Goal: Information Seeking & Learning: Learn about a topic

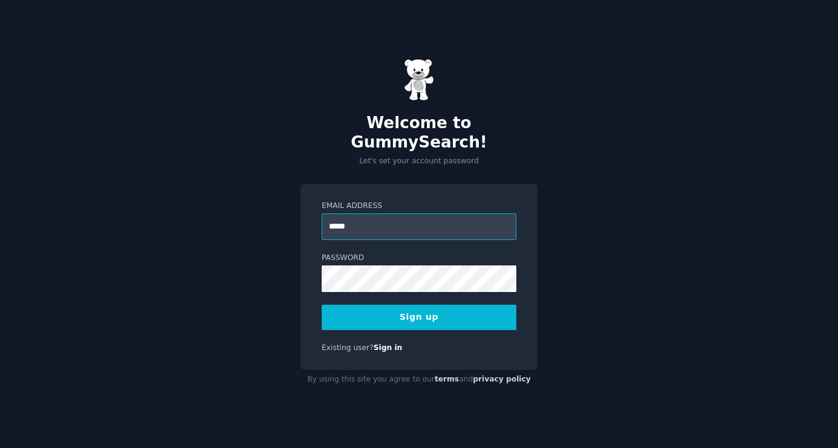
type input "**********"
click at [465, 312] on button "Sign up" at bounding box center [419, 317] width 195 height 25
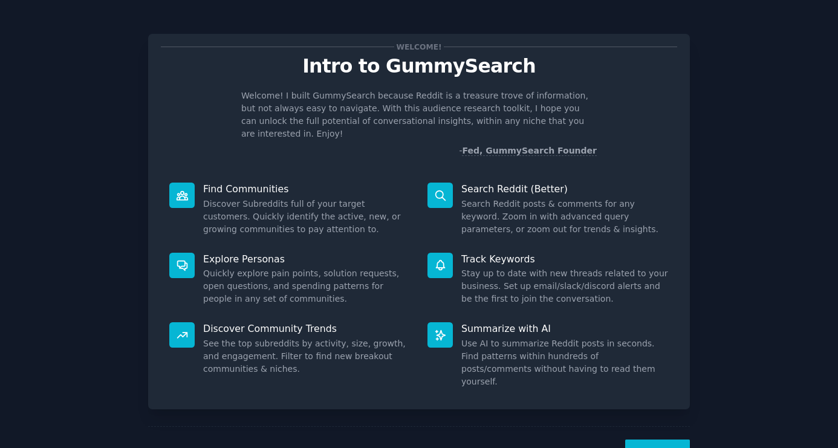
click at [653, 440] on button "Next" at bounding box center [657, 455] width 65 height 30
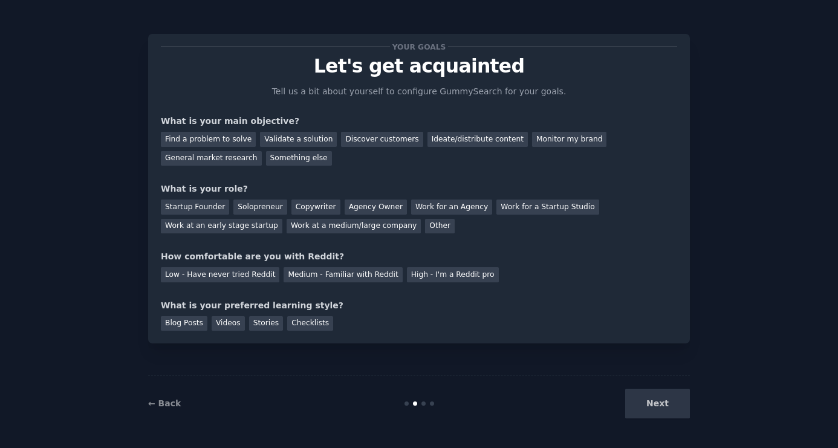
click at [653, 433] on div "Your goals Let's get acquainted Tell us a bit about yourself to configure Gummy…" at bounding box center [419, 224] width 838 height 448
click at [261, 210] on div "Solopreneur" at bounding box center [259, 207] width 53 height 15
click at [240, 275] on div "Low - Have never tried Reddit" at bounding box center [220, 274] width 119 height 15
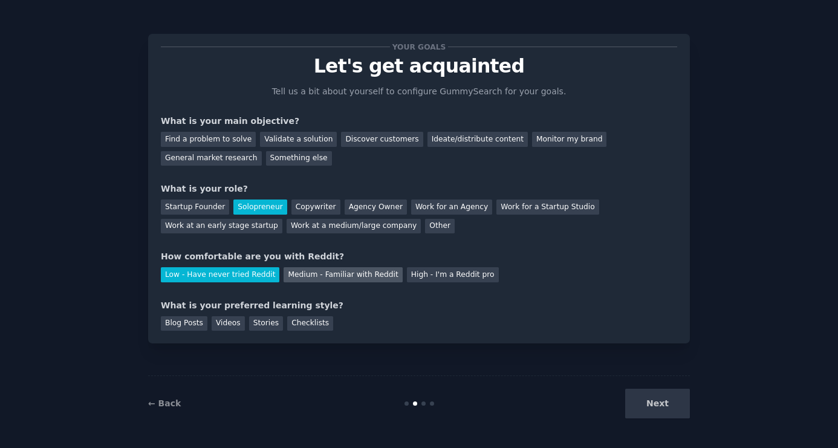
click at [305, 276] on div "Medium - Familiar with Reddit" at bounding box center [343, 274] width 119 height 15
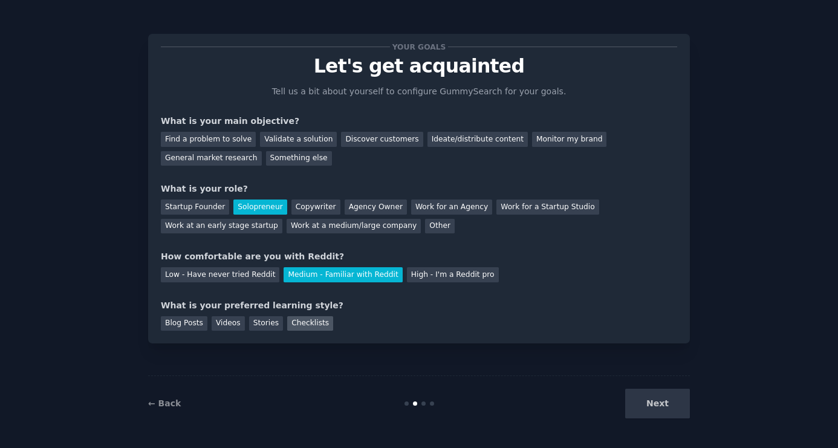
click at [301, 322] on div "Checklists" at bounding box center [310, 323] width 46 height 15
click at [477, 141] on div "Ideate/distribute content" at bounding box center [478, 139] width 100 height 15
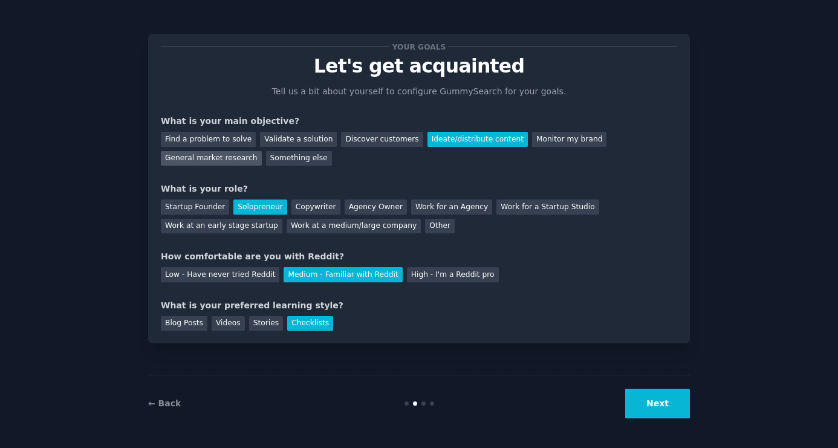
click at [246, 163] on div "General market research" at bounding box center [211, 158] width 101 height 15
click at [673, 399] on button "Next" at bounding box center [657, 404] width 65 height 30
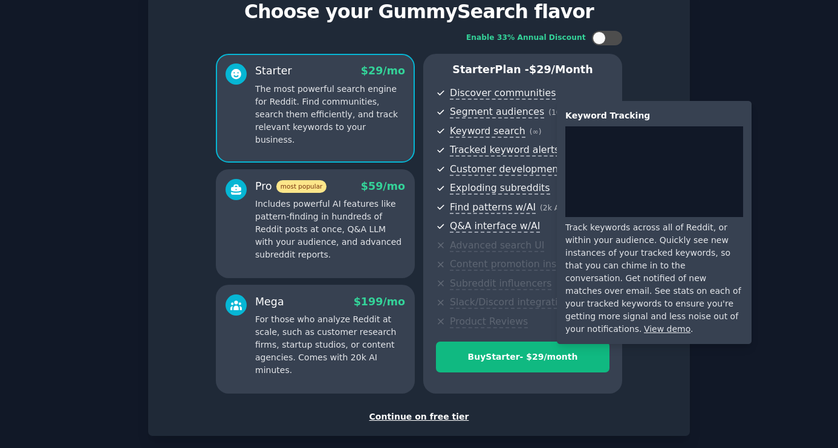
scroll to position [115, 0]
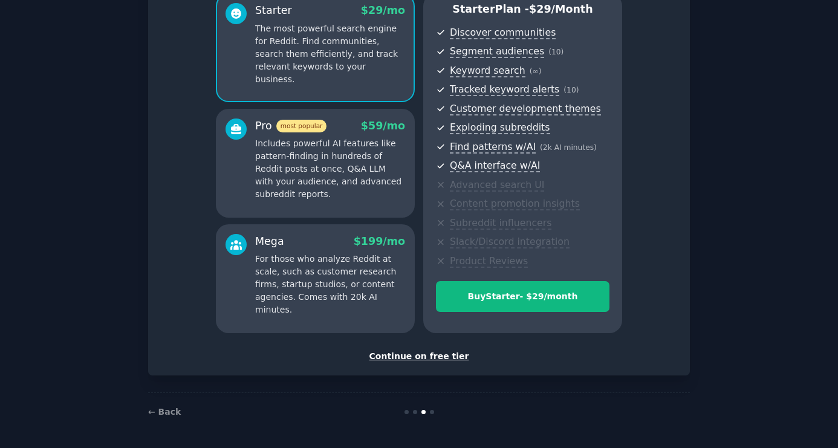
click at [435, 353] on div "Continue on free tier" at bounding box center [419, 356] width 517 height 13
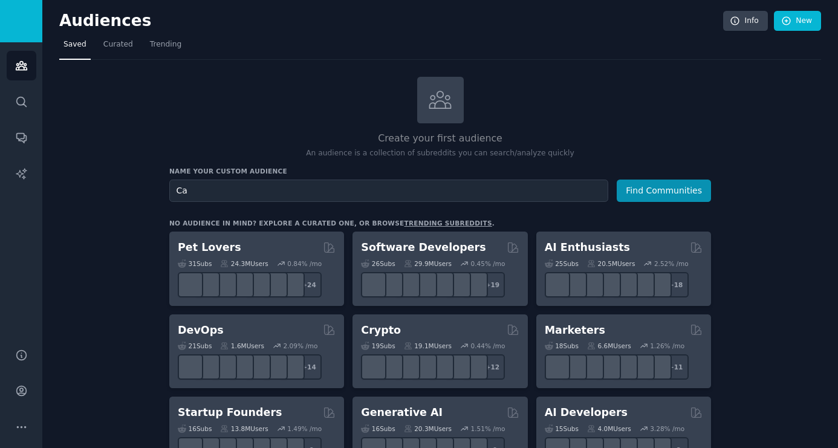
type input "C"
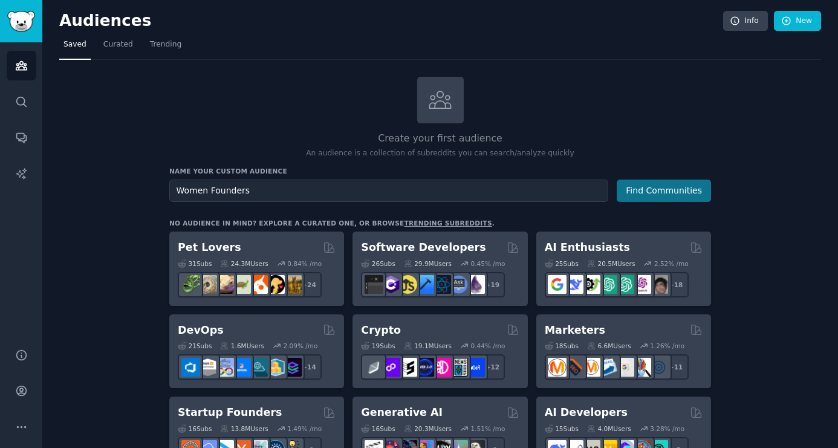
type input "Women Founders"
click at [669, 188] on button "Find Communities" at bounding box center [664, 191] width 94 height 22
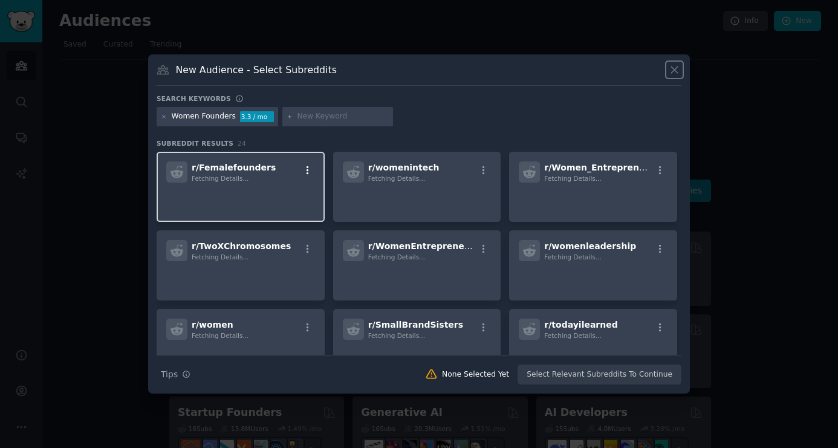
click at [310, 169] on icon "button" at bounding box center [307, 170] width 11 height 11
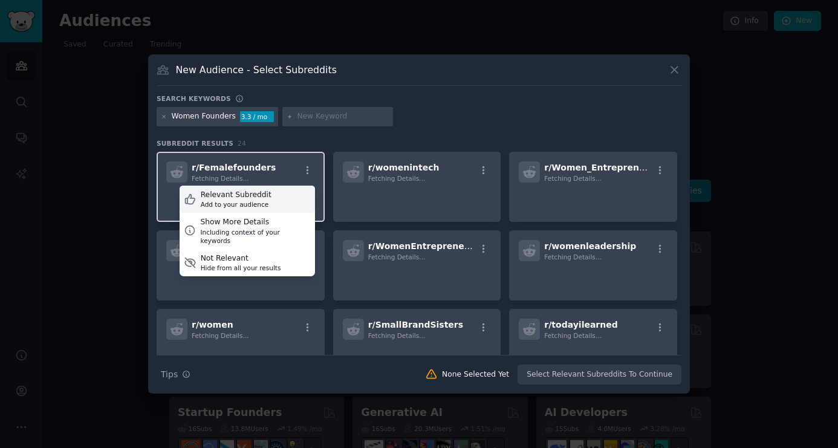
click at [227, 207] on div "Add to your audience" at bounding box center [236, 204] width 71 height 8
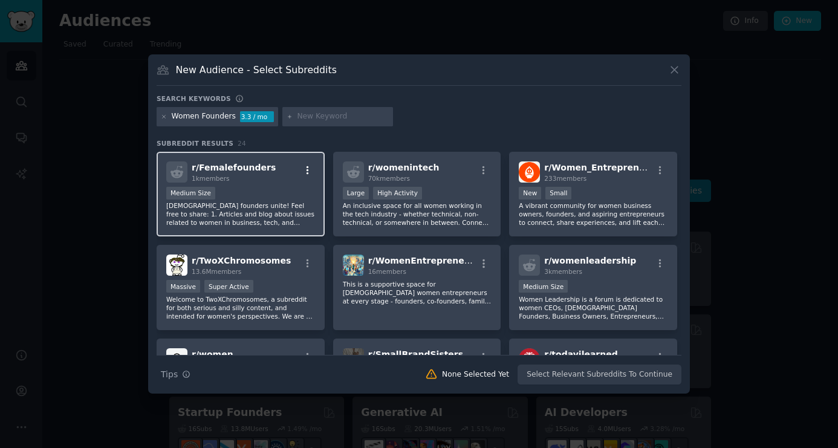
click at [307, 168] on icon "button" at bounding box center [307, 170] width 11 height 11
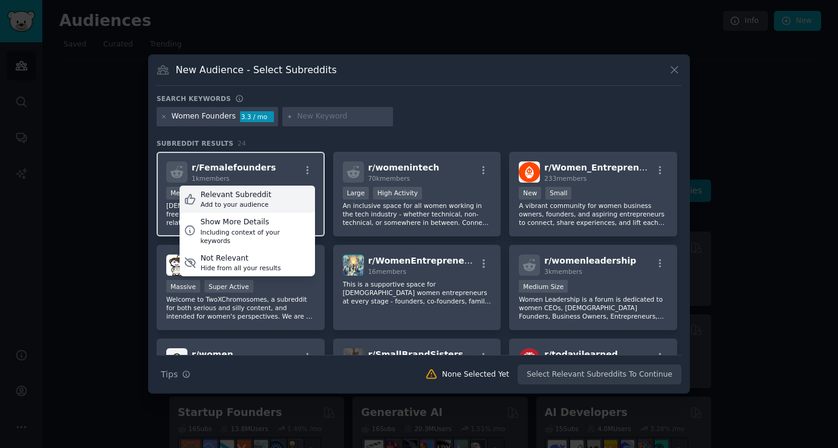
click at [252, 204] on div "Add to your audience" at bounding box center [236, 204] width 71 height 8
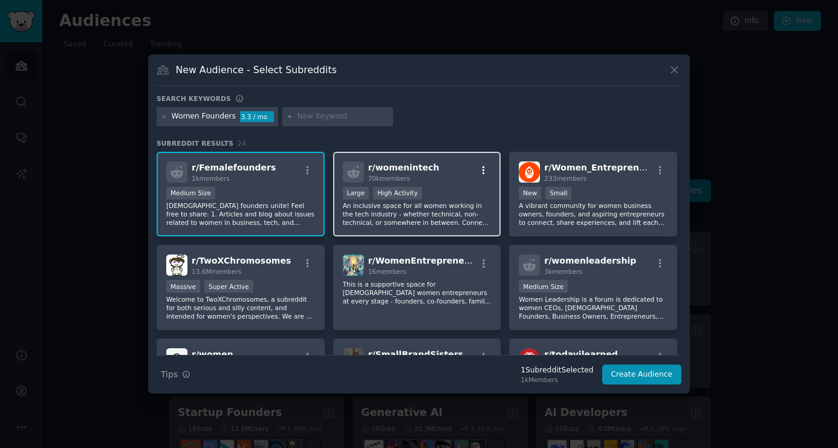
click at [485, 171] on icon "button" at bounding box center [483, 170] width 11 height 11
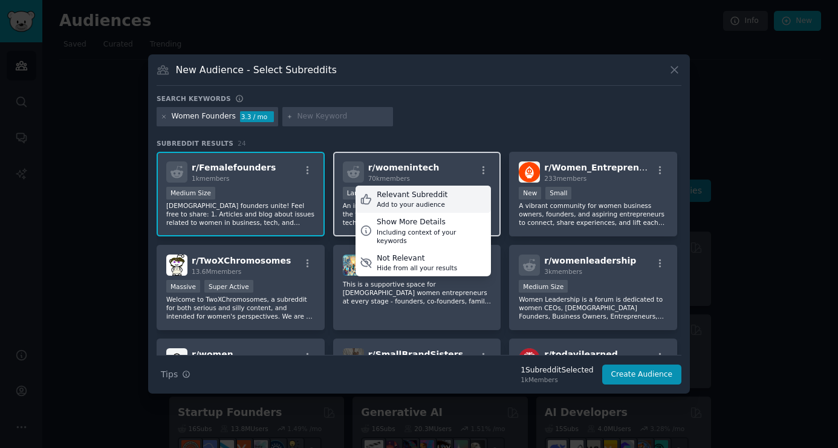
click at [433, 201] on div "Add to your audience" at bounding box center [412, 204] width 71 height 8
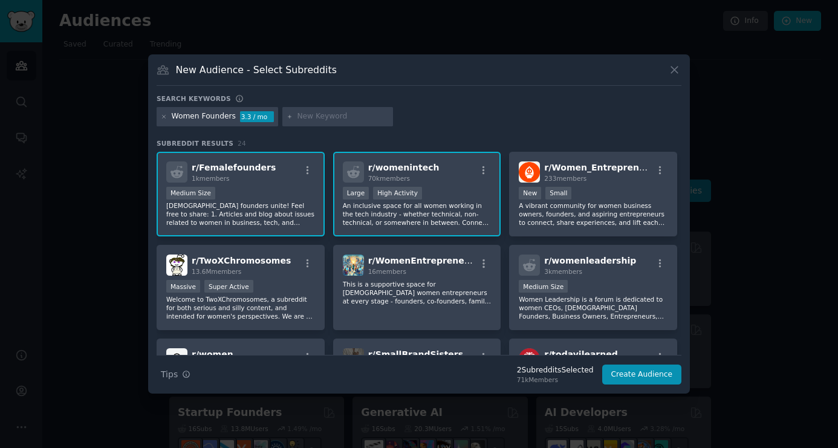
click at [437, 195] on div "10,000 - 100,000 members Large High Activity" at bounding box center [417, 194] width 149 height 15
click at [425, 186] on div "r/ womenintech 70k members >= 80th percentile for submissions / day Large High …" at bounding box center [417, 194] width 168 height 85
click at [604, 191] on div "100 - 1000 members New Small" at bounding box center [593, 194] width 149 height 15
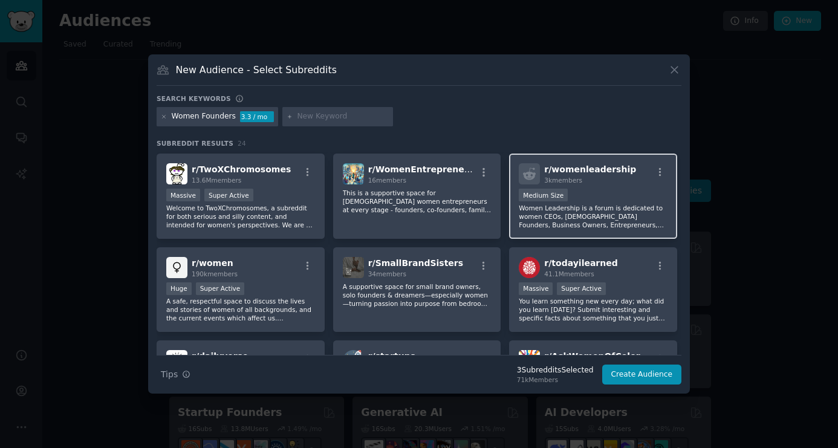
scroll to position [96, 0]
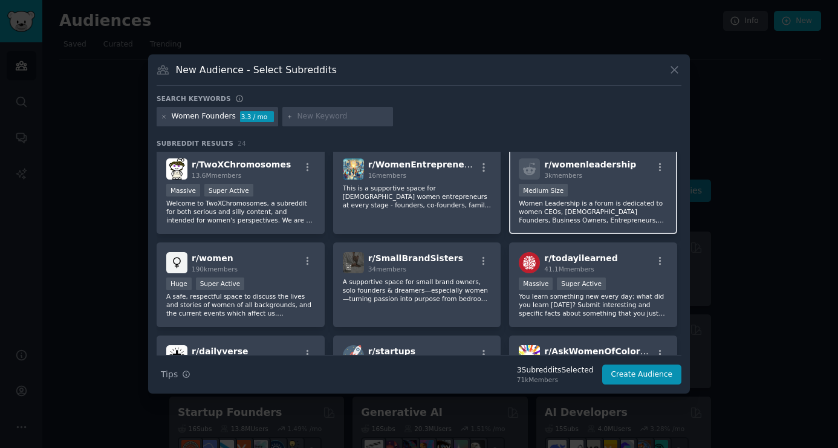
click at [588, 207] on p "Women Leadership is a forum is dedicated to women CEOs, [DEMOGRAPHIC_DATA] Foun…" at bounding box center [593, 211] width 149 height 25
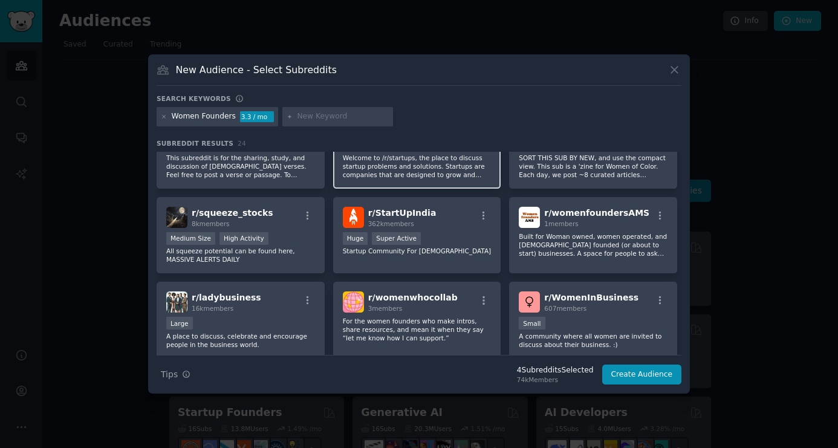
scroll to position [370, 0]
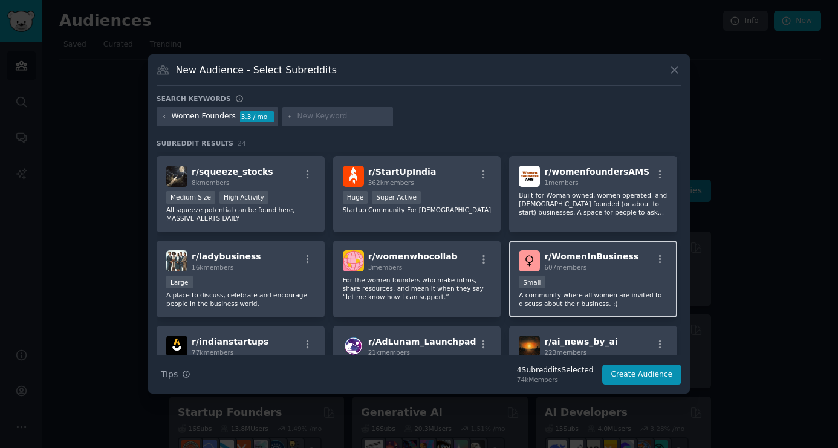
click at [604, 278] on div "Small" at bounding box center [593, 283] width 149 height 15
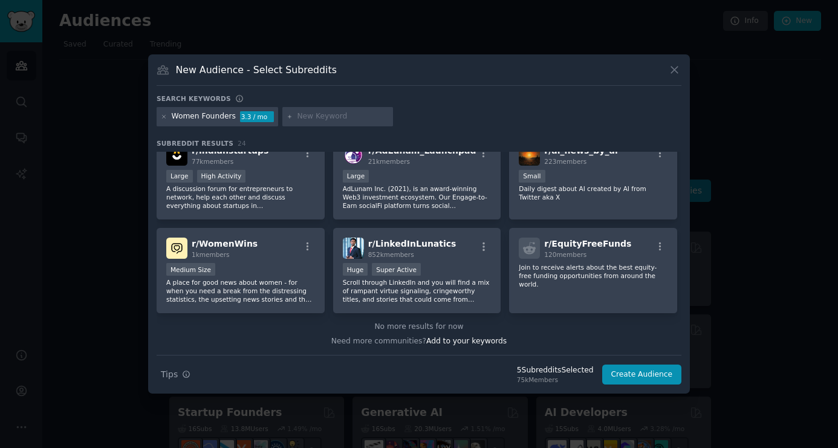
scroll to position [561, 0]
click at [274, 237] on div "r/ WomenWins 1k members Medium Size A place for good news about women - for whe…" at bounding box center [241, 269] width 168 height 85
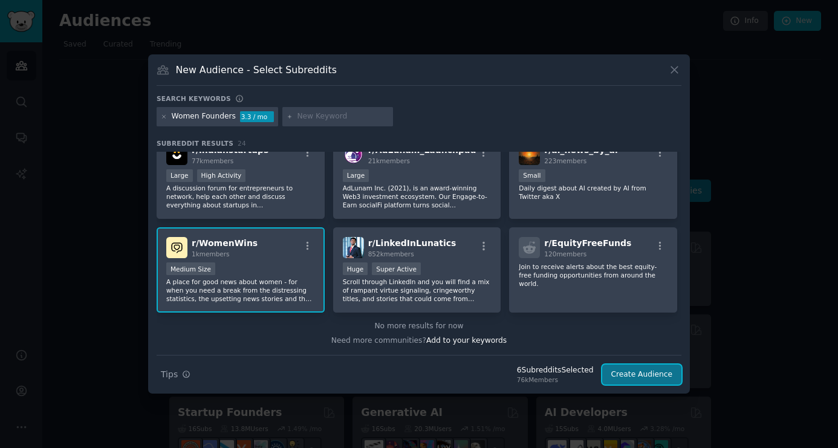
click at [651, 374] on button "Create Audience" at bounding box center [642, 375] width 80 height 21
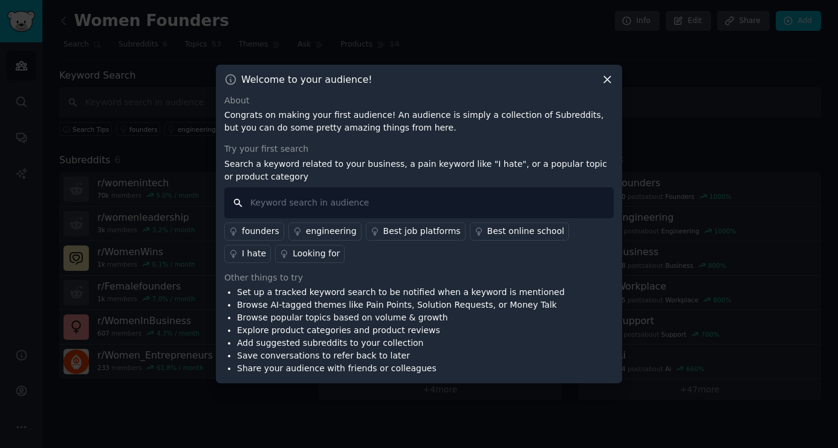
click at [267, 205] on input "text" at bounding box center [419, 203] width 390 height 31
type input "s"
type input "systems"
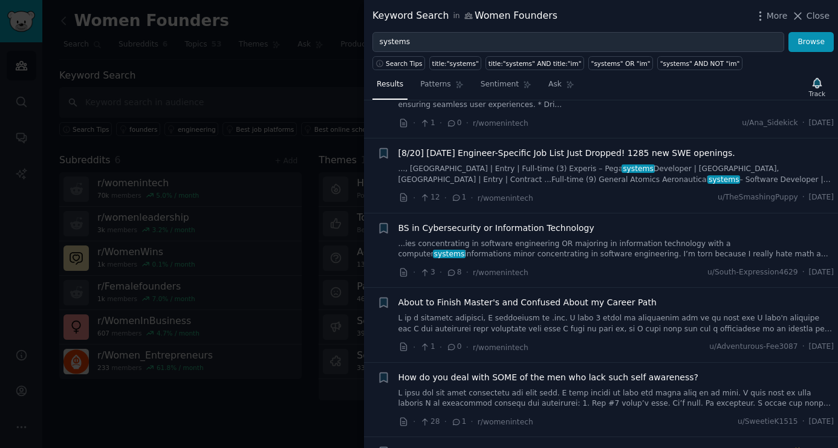
scroll to position [106, 0]
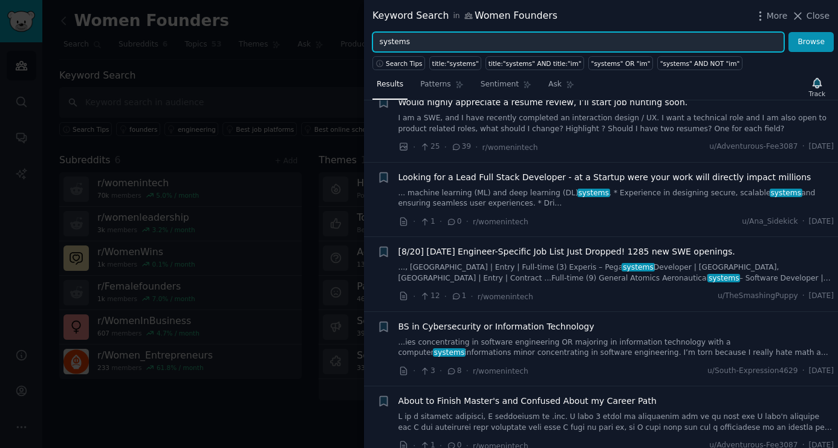
click at [417, 43] on input "systems" at bounding box center [579, 42] width 412 height 21
click at [789, 32] on button "Browse" at bounding box center [811, 42] width 45 height 21
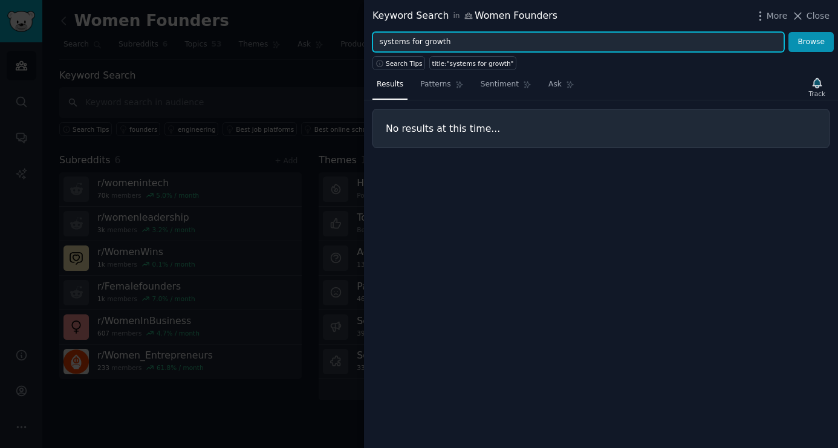
drag, startPoint x: 421, startPoint y: 43, endPoint x: 411, endPoint y: 43, distance: 10.3
click at [411, 43] on input "systems for growth" at bounding box center [579, 42] width 412 height 21
click at [789, 32] on button "Browse" at bounding box center [811, 42] width 45 height 21
drag, startPoint x: 461, startPoint y: 42, endPoint x: 319, endPoint y: 41, distance: 141.5
click at [319, 42] on div "Keyword Search in Women Founders More Close systems growth Browse Search Tips t…" at bounding box center [419, 224] width 838 height 448
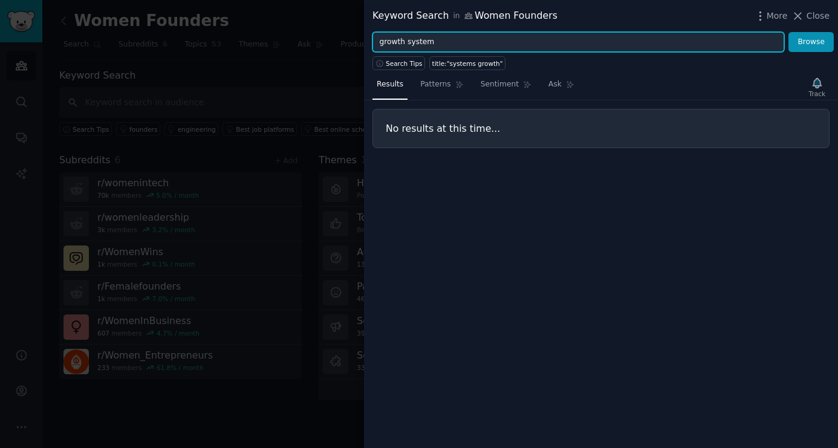
click at [789, 32] on button "Browse" at bounding box center [811, 42] width 45 height 21
type input "growth"
click at [789, 32] on button "Browse" at bounding box center [811, 42] width 45 height 21
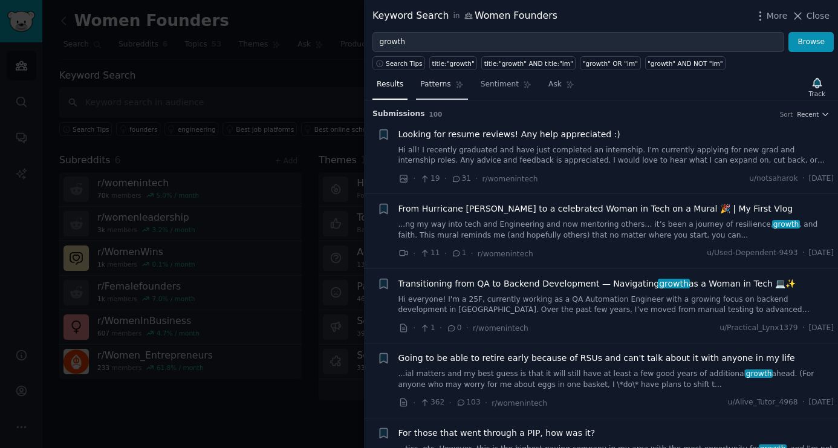
click at [435, 86] on span "Patterns" at bounding box center [435, 84] width 30 height 11
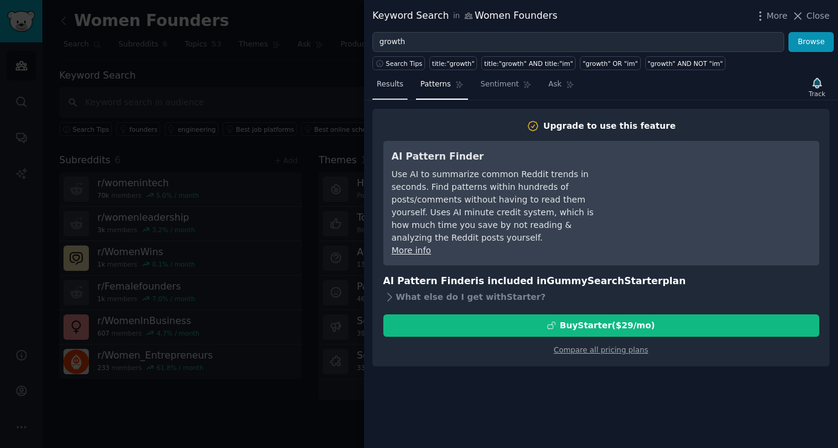
click at [393, 81] on span "Results" at bounding box center [390, 84] width 27 height 11
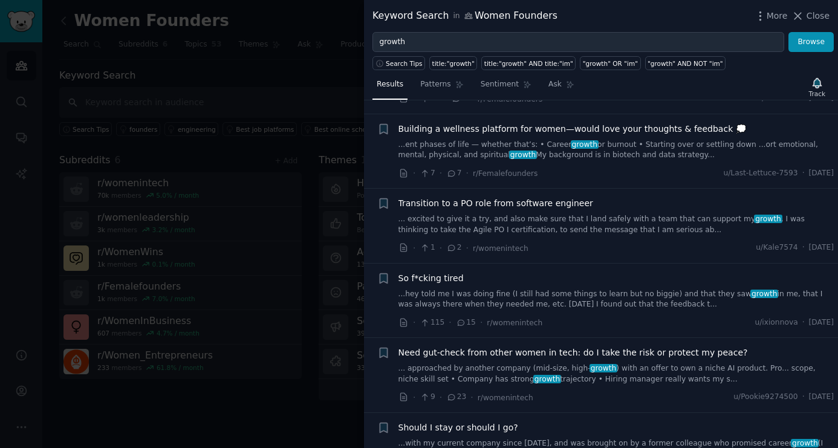
scroll to position [1819, 0]
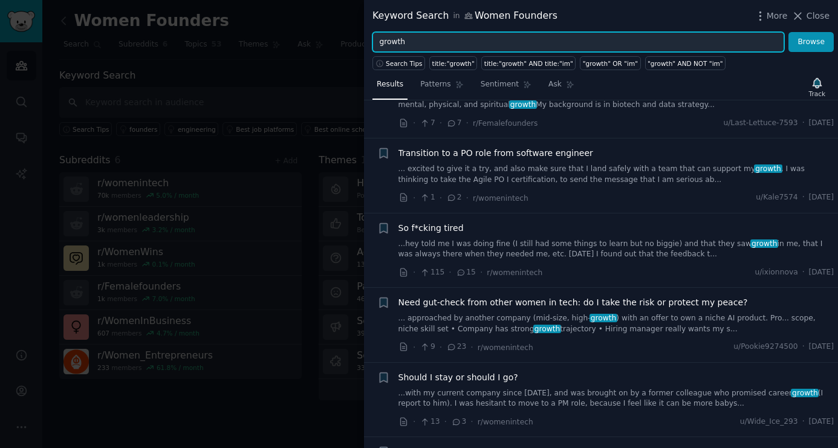
drag, startPoint x: 415, startPoint y: 39, endPoint x: 367, endPoint y: 34, distance: 48.6
click at [367, 34] on div "growth Browse" at bounding box center [601, 42] width 474 height 21
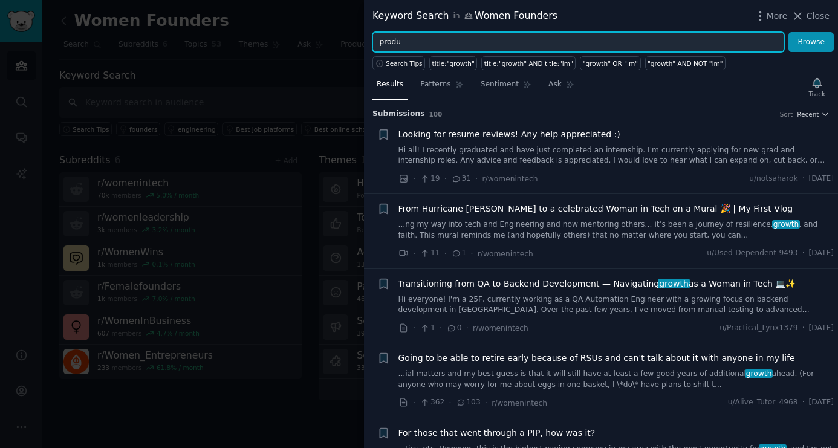
click at [446, 42] on input "produ" at bounding box center [579, 42] width 412 height 21
type input "p"
click at [789, 32] on button "Browse" at bounding box center [811, 42] width 45 height 21
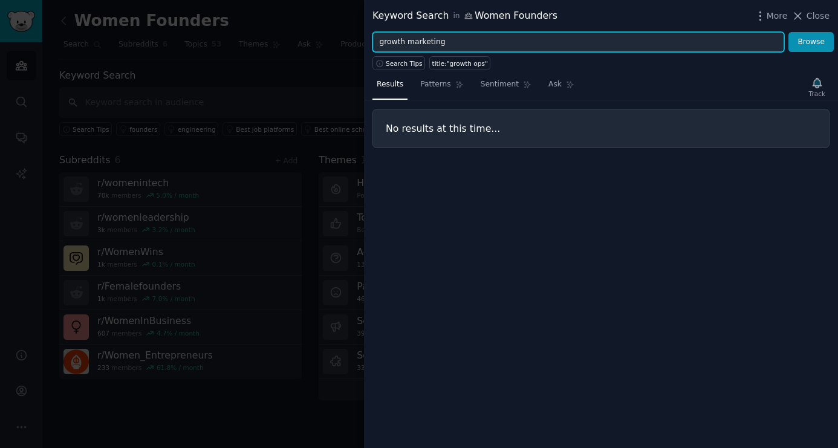
type input "growth marketing"
click at [789, 32] on button "Browse" at bounding box center [811, 42] width 45 height 21
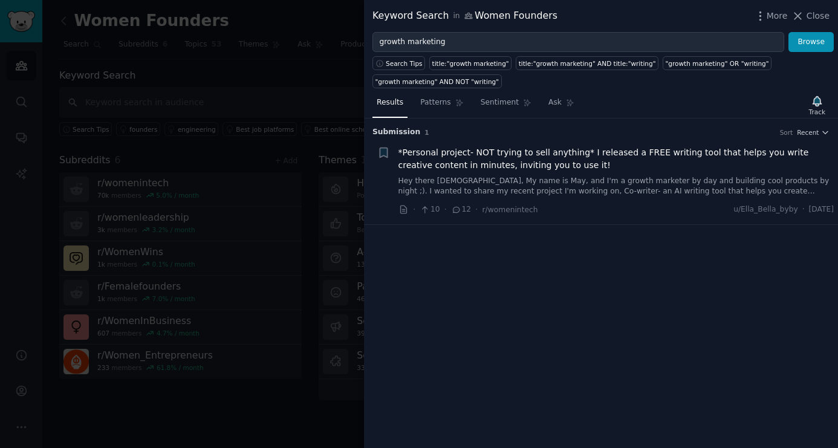
click at [529, 159] on span "*Personal project- NOT trying to sell anything* I released a FREE writing tool …" at bounding box center [617, 158] width 436 height 25
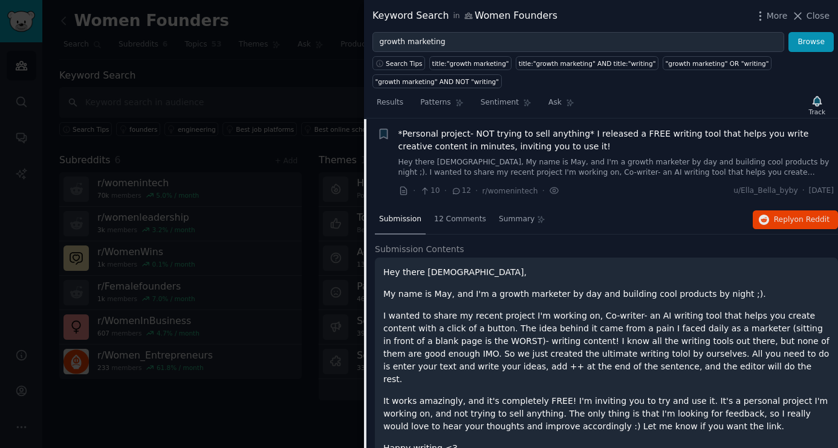
scroll to position [54, 0]
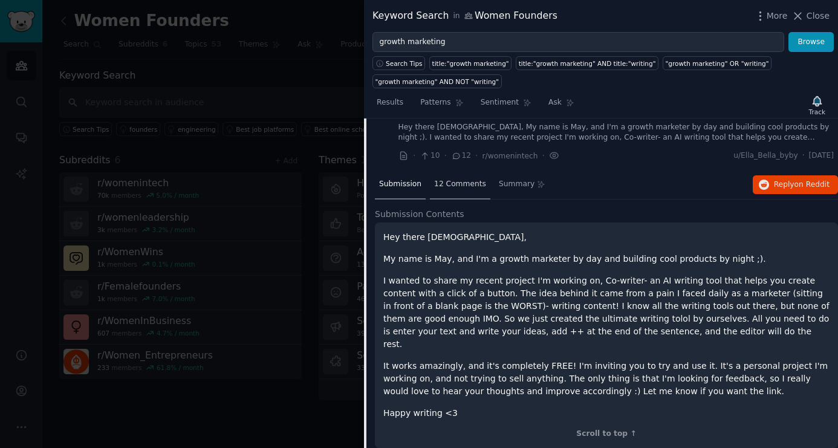
click at [443, 187] on span "12 Comments" at bounding box center [460, 184] width 52 height 11
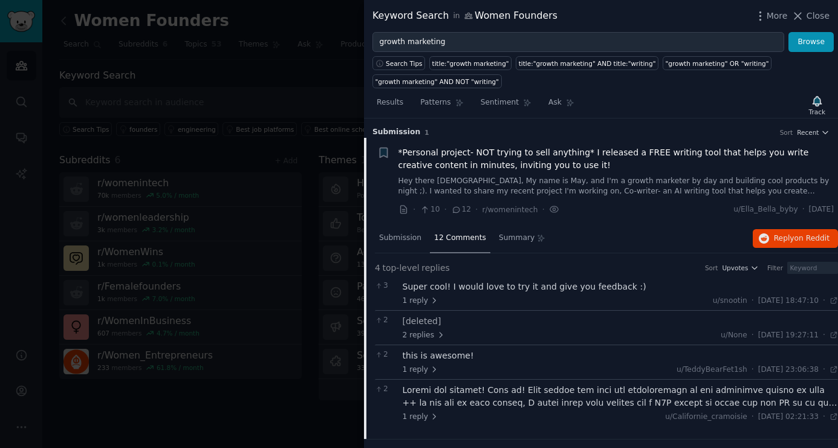
scroll to position [0, 0]
click at [583, 287] on div "Super cool! I would love to try it and give you feedback :)" at bounding box center [621, 287] width 436 height 13
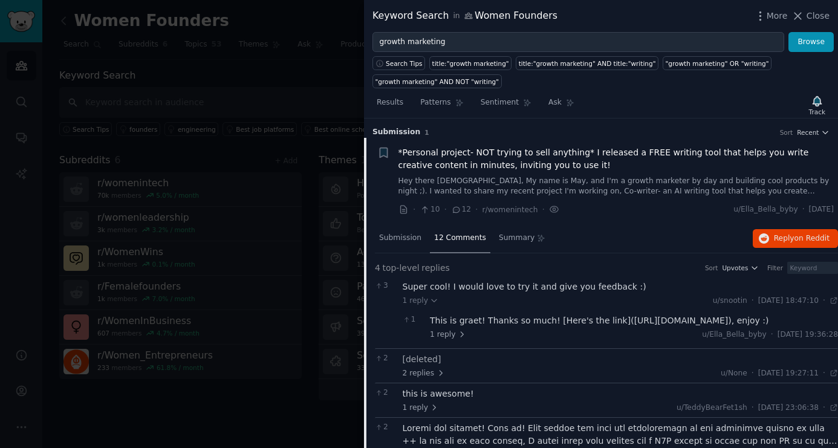
scroll to position [42, 0]
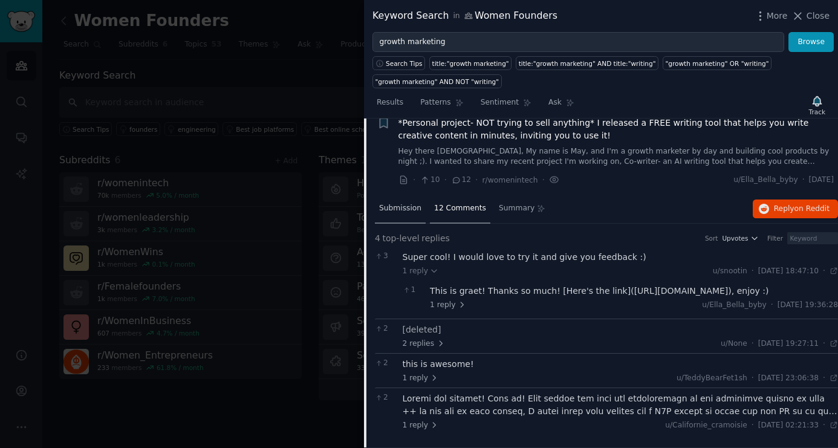
click at [399, 203] on span "Submission" at bounding box center [400, 208] width 42 height 11
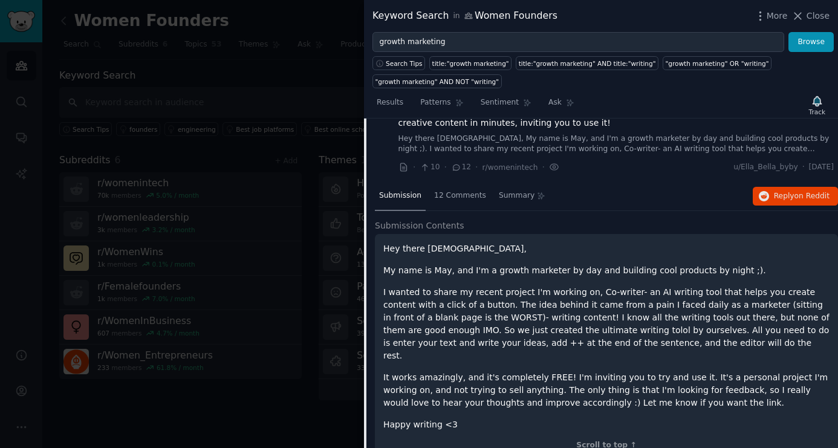
scroll to position [54, 0]
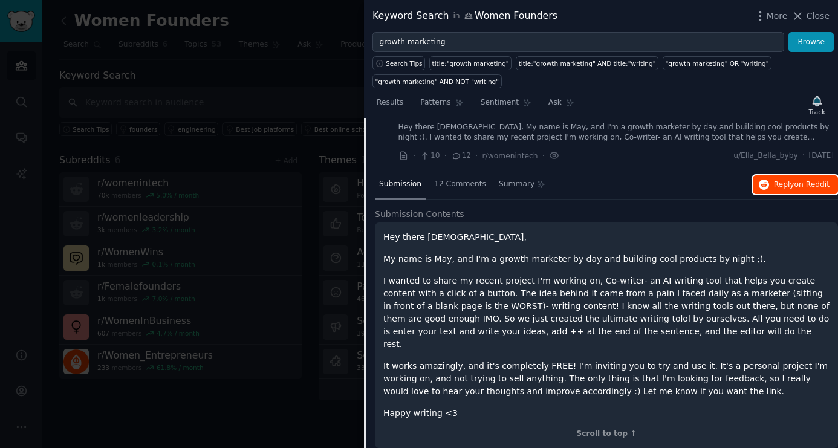
click at [766, 185] on icon "button" at bounding box center [764, 185] width 11 height 11
